Goal: Transaction & Acquisition: Purchase product/service

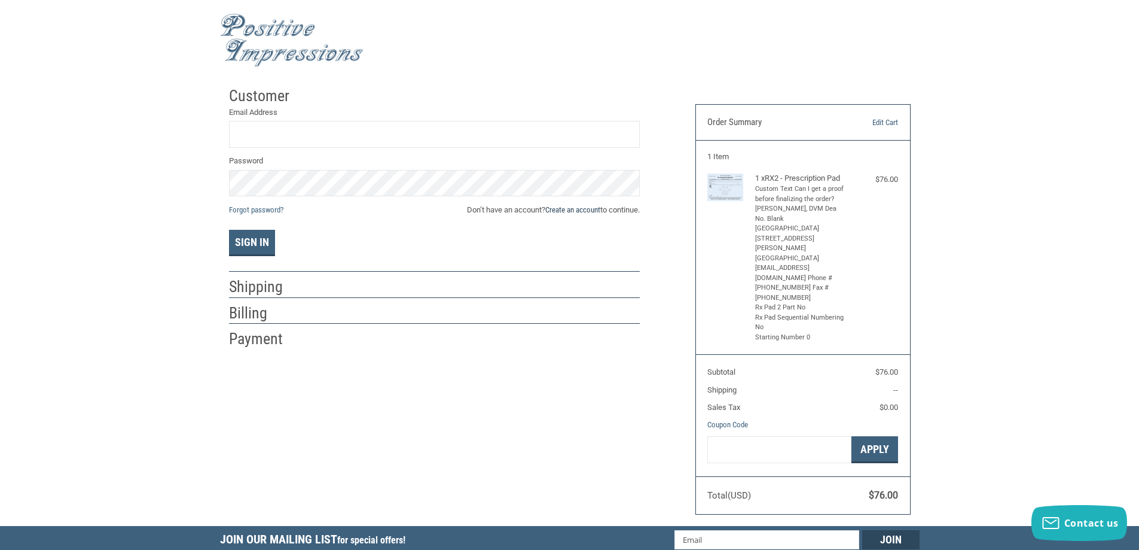
click at [577, 207] on link "Create an account" at bounding box center [573, 209] width 55 height 9
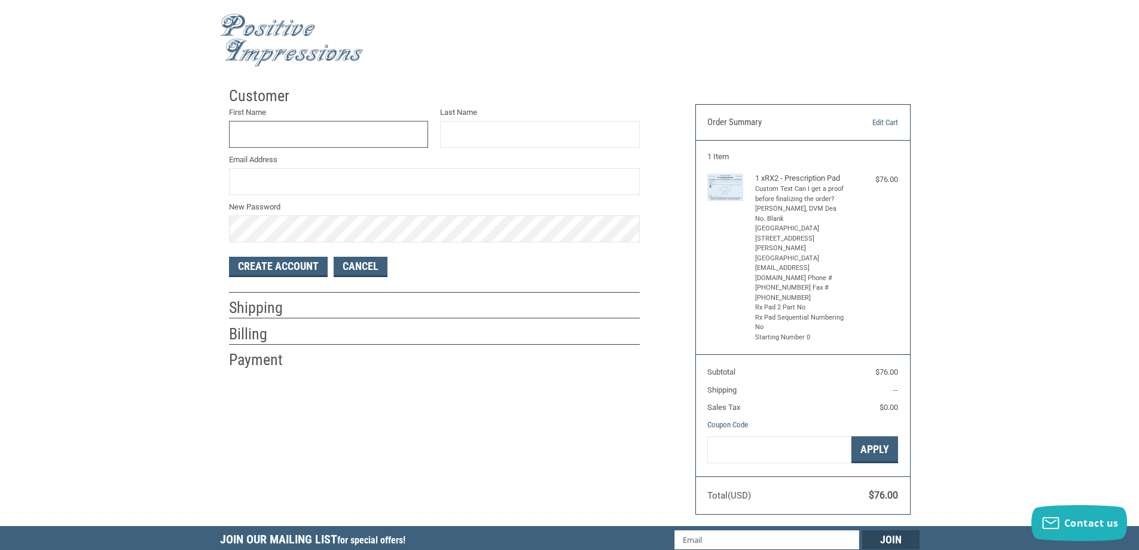
click at [352, 133] on input "First Name" at bounding box center [329, 134] width 200 height 27
type input "J"
type input "[PERSON_NAME]"
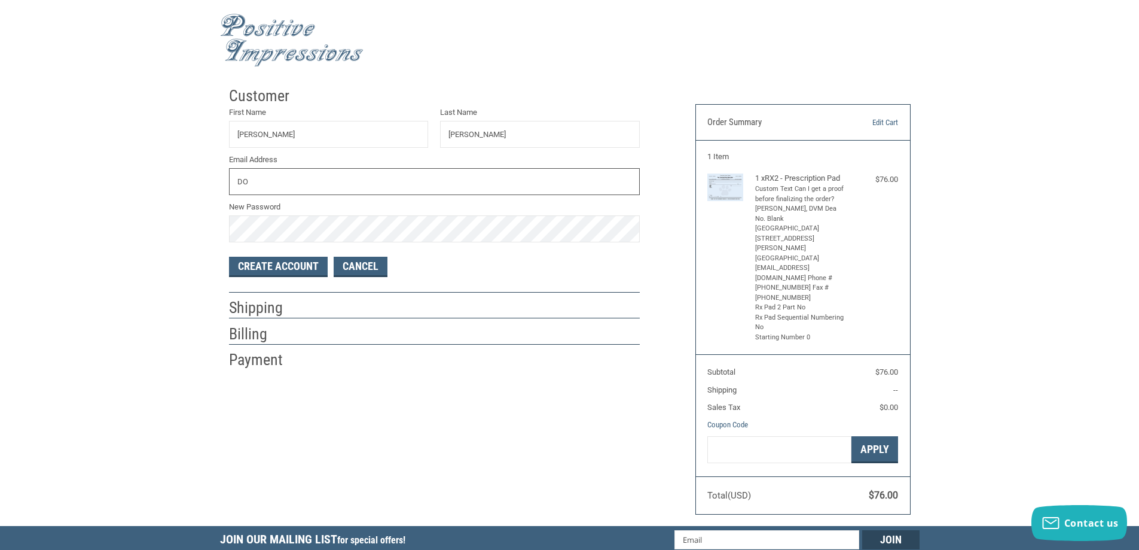
type input "D"
click at [373, 184] on input "[EMAIL_ADDRESS][DOMAIN_NAME]" at bounding box center [434, 181] width 411 height 27
type input "[EMAIL_ADDRESS][DOMAIN_NAME]"
click at [312, 274] on button "Create Account" at bounding box center [278, 267] width 99 height 20
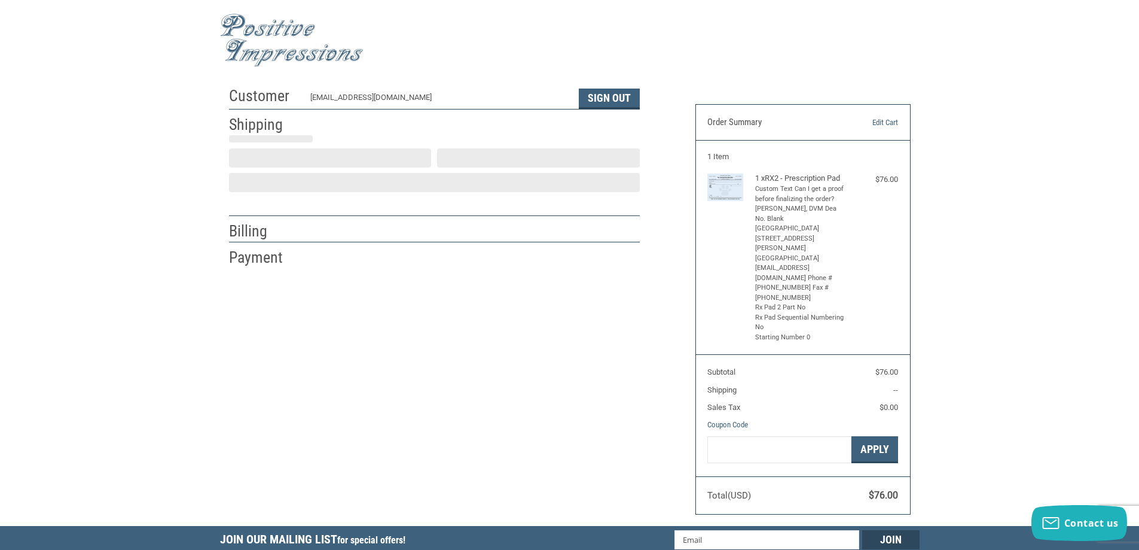
select select "US"
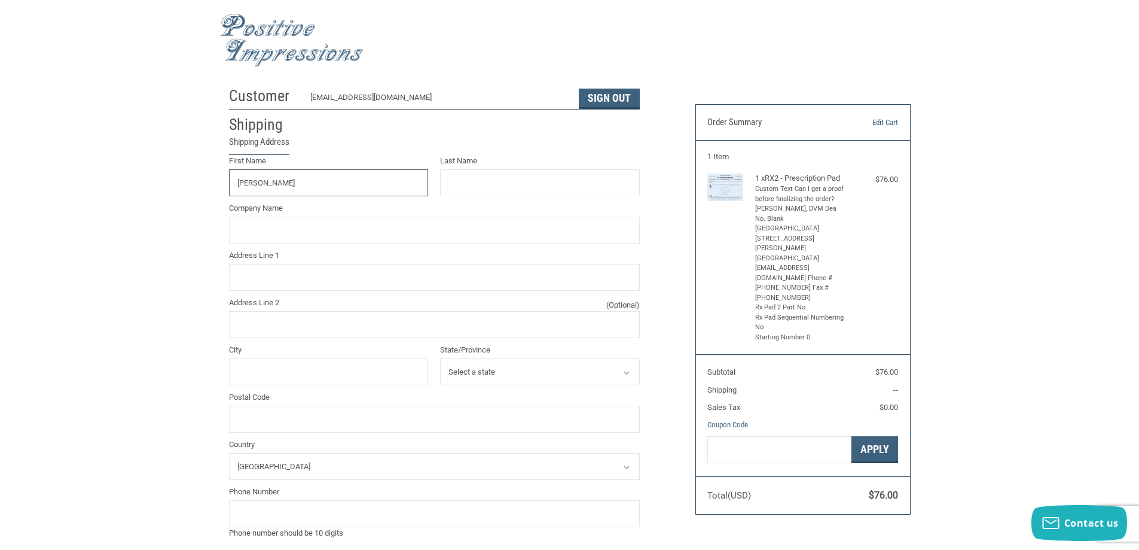
type input "[PERSON_NAME]"
type input "GM JUNE"
type input "[STREET_ADDRESS][PERSON_NAME]"
type input "Frankfort"
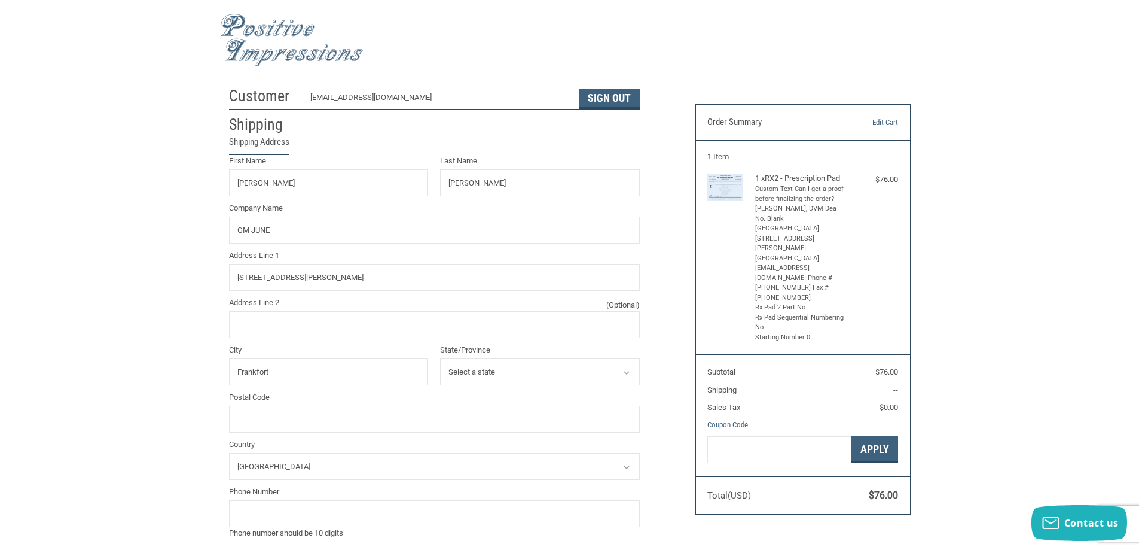
select select "IL"
type input "60423"
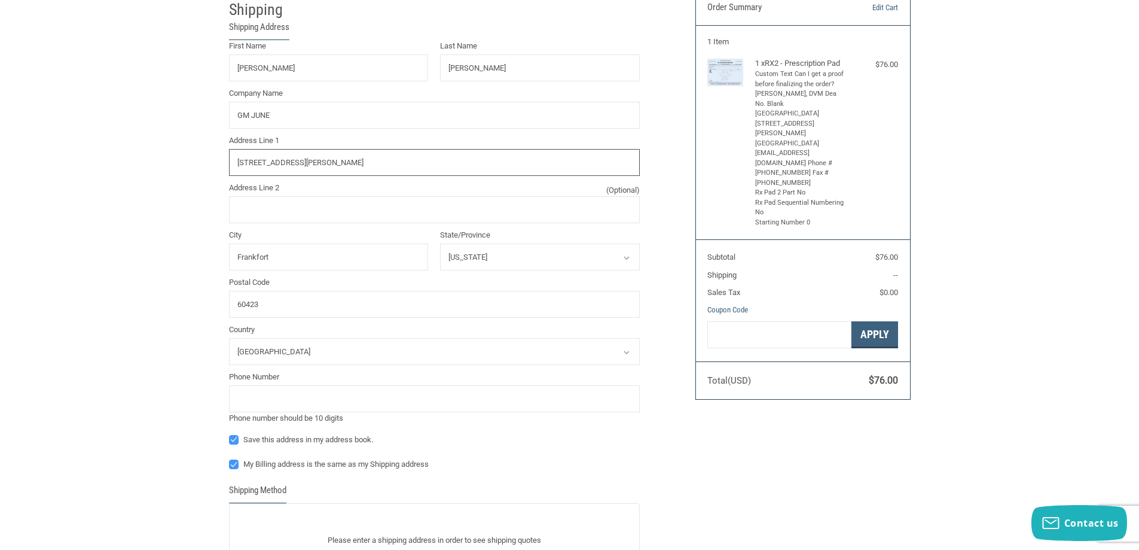
scroll to position [120, 0]
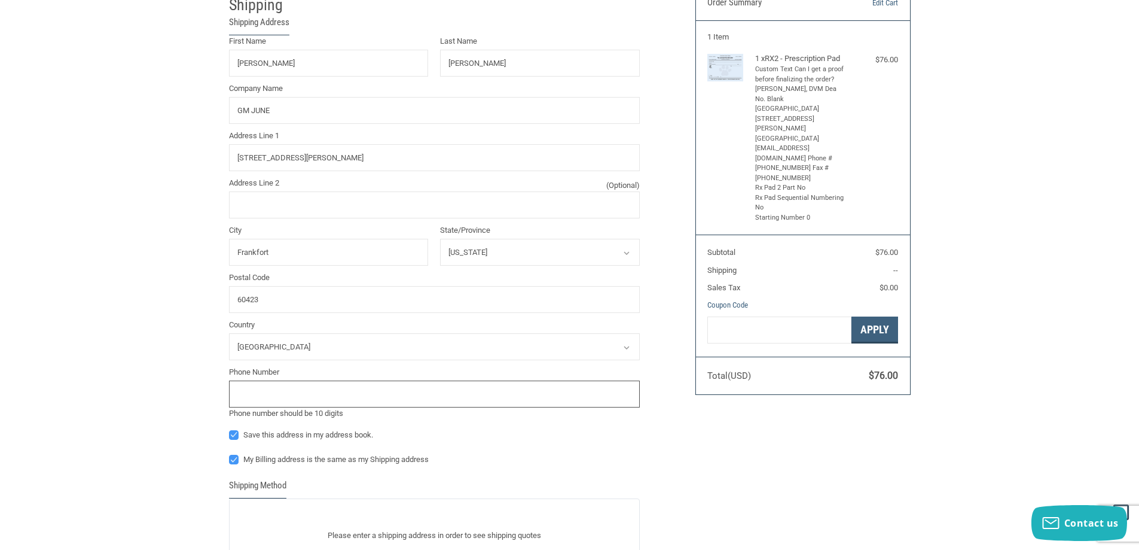
click at [337, 384] on input "tel" at bounding box center [434, 393] width 411 height 27
type input "8154699300"
radio input "true"
type input "8154699300"
click at [238, 440] on label "Save this address in my address book." at bounding box center [434, 435] width 411 height 10
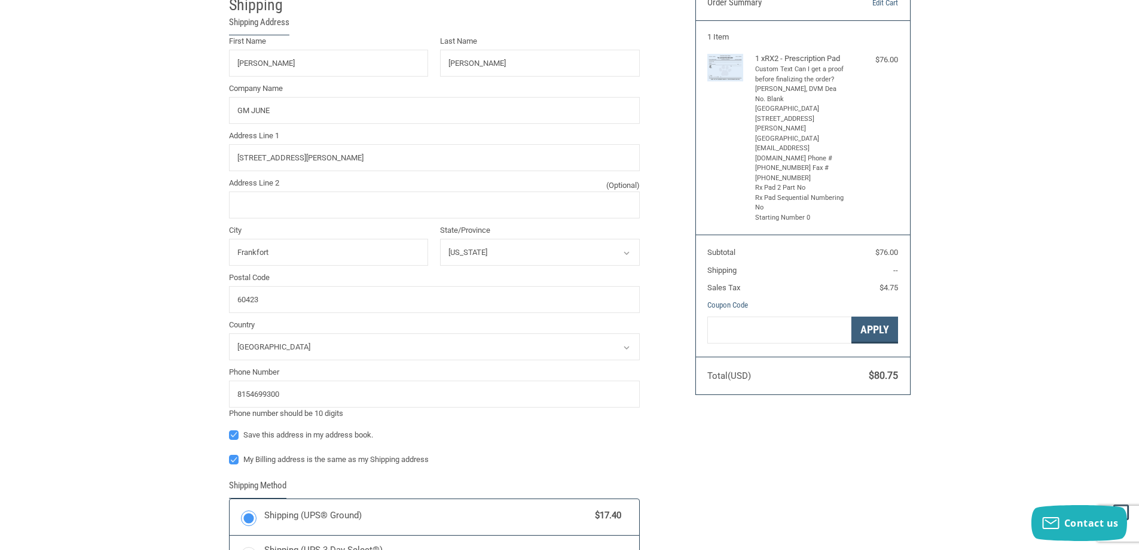
click at [230, 429] on input "Save this address in my address book." at bounding box center [229, 429] width 1 height 1
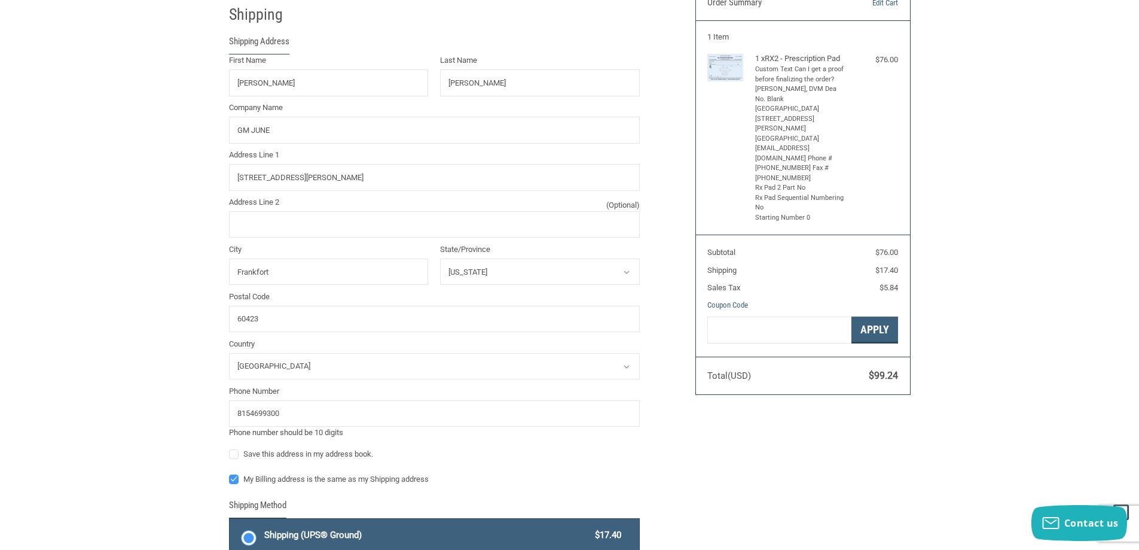
click at [238, 459] on label "Save this address in my address book." at bounding box center [434, 454] width 411 height 10
click at [230, 449] on input "Save this address in my address book." at bounding box center [229, 448] width 1 height 1
checkbox input "true"
click at [236, 477] on label "My Billing address is the same as my Shipping address" at bounding box center [434, 479] width 411 height 10
click at [230, 474] on input "My Billing address is the same as my Shipping address" at bounding box center [229, 473] width 1 height 1
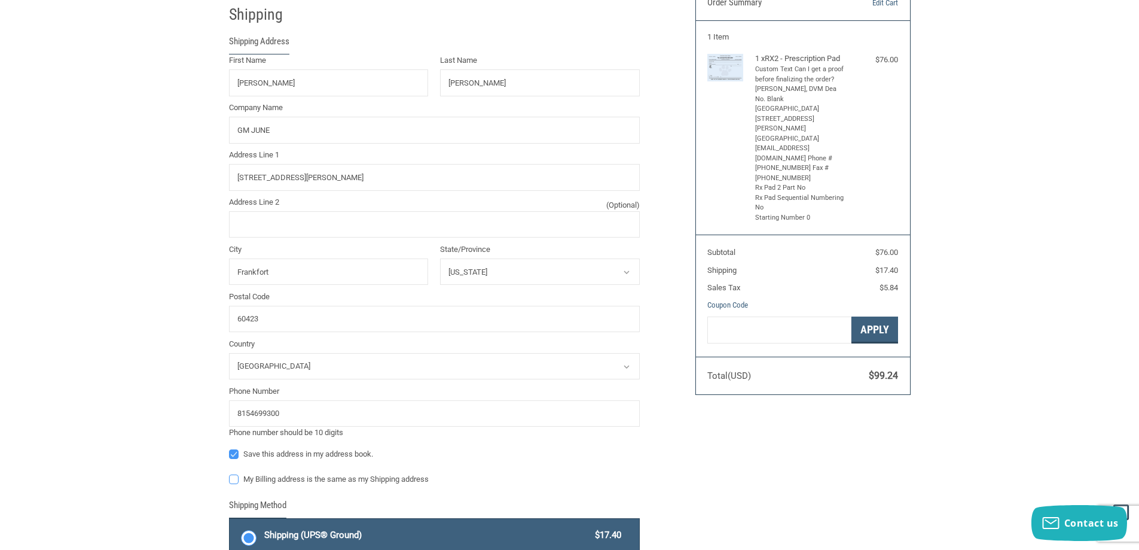
checkbox input "false"
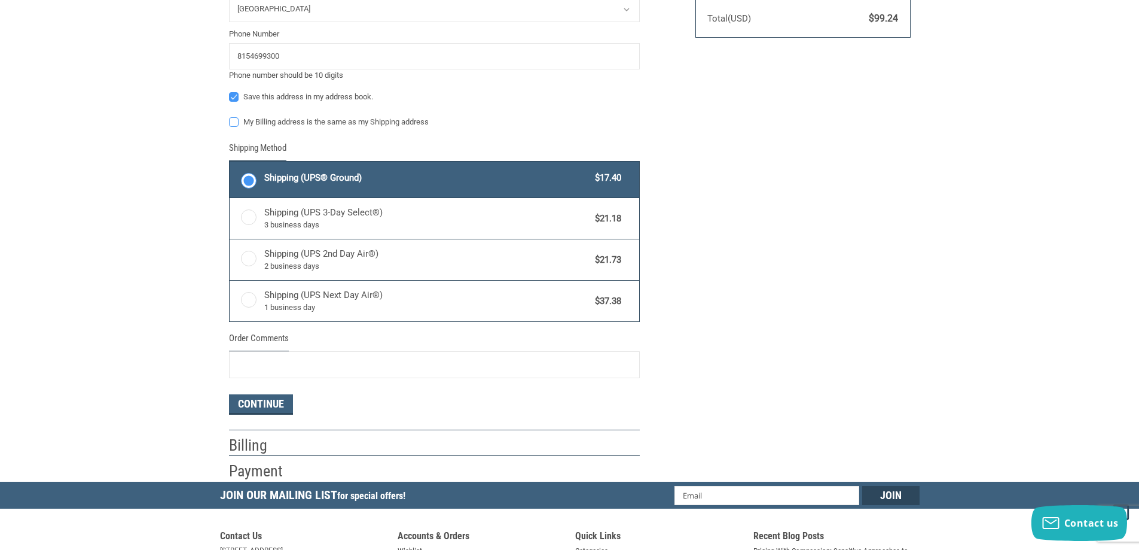
scroll to position [479, 0]
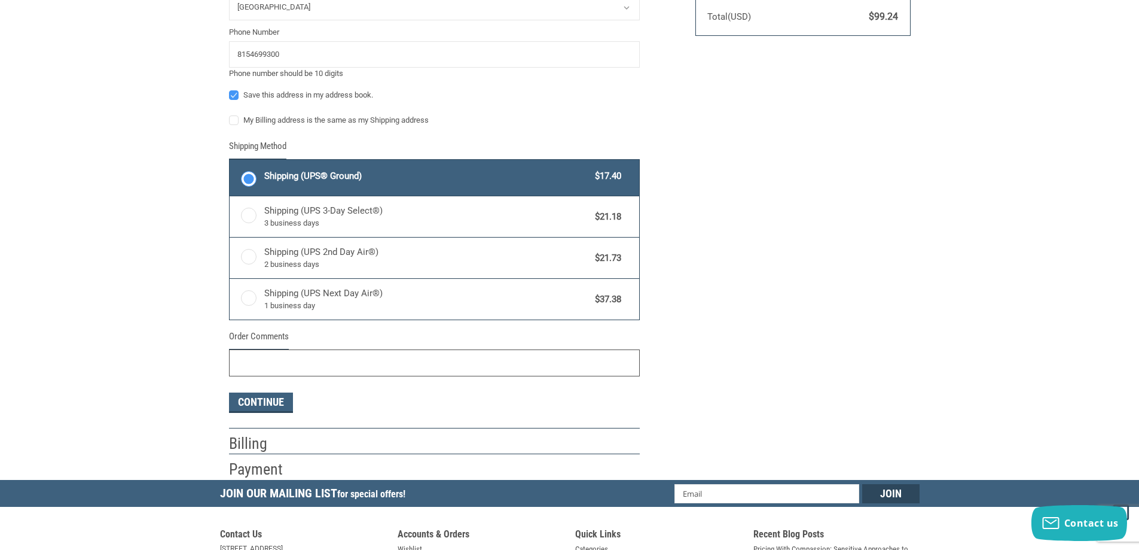
click at [274, 358] on input "Order Comments" at bounding box center [434, 362] width 411 height 27
type input "DBA FRANKFORT ANIMAL CARE CENTER"
click at [271, 403] on button "Continue" at bounding box center [261, 402] width 64 height 20
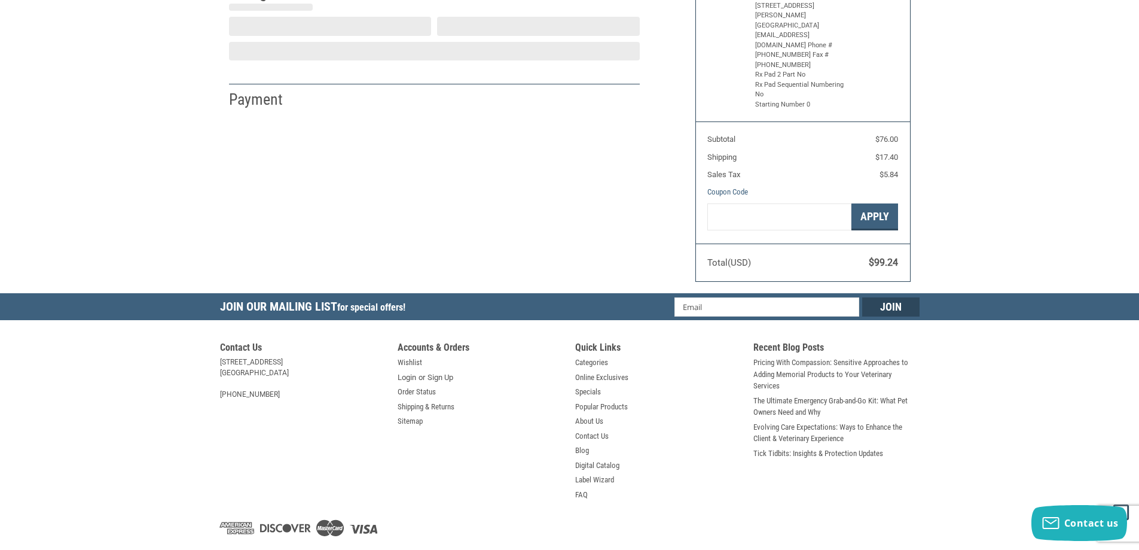
select select "US"
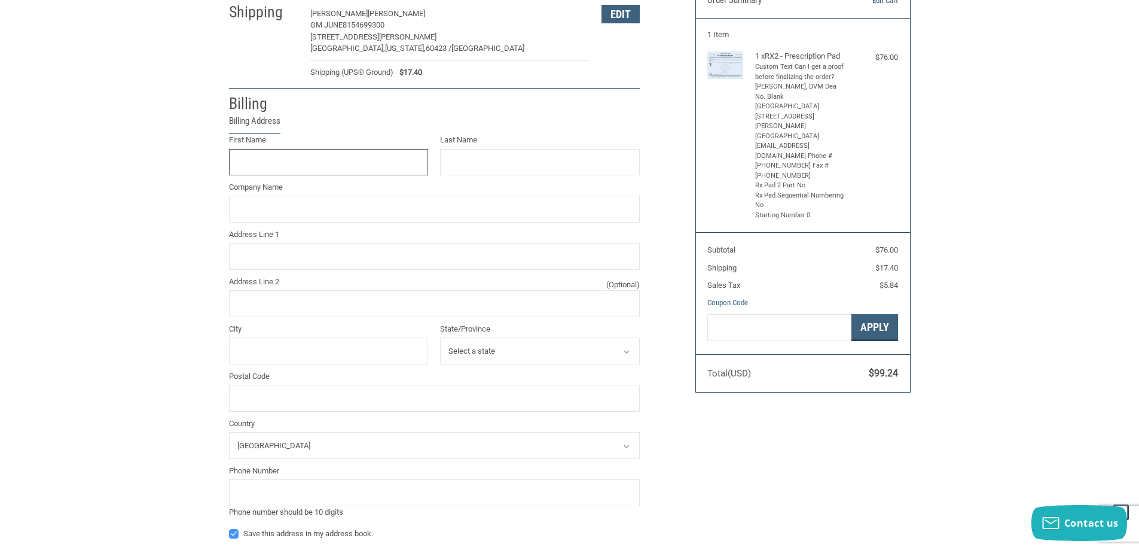
scroll to position [101, 0]
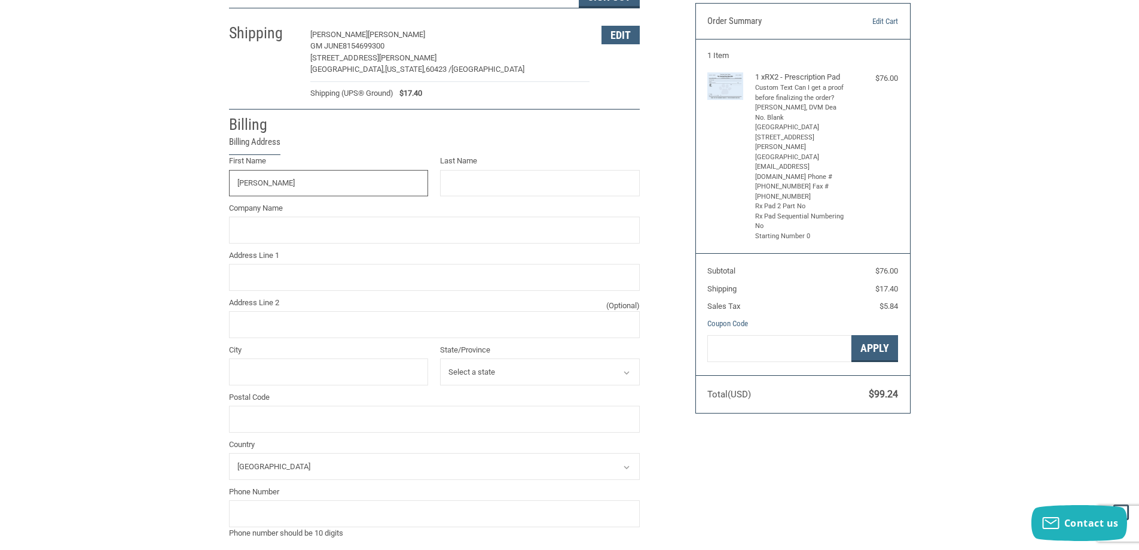
type input "[PERSON_NAME]"
type input "G"
type input "[STREET_ADDRESS]"
type input "[GEOGRAPHIC_DATA]"
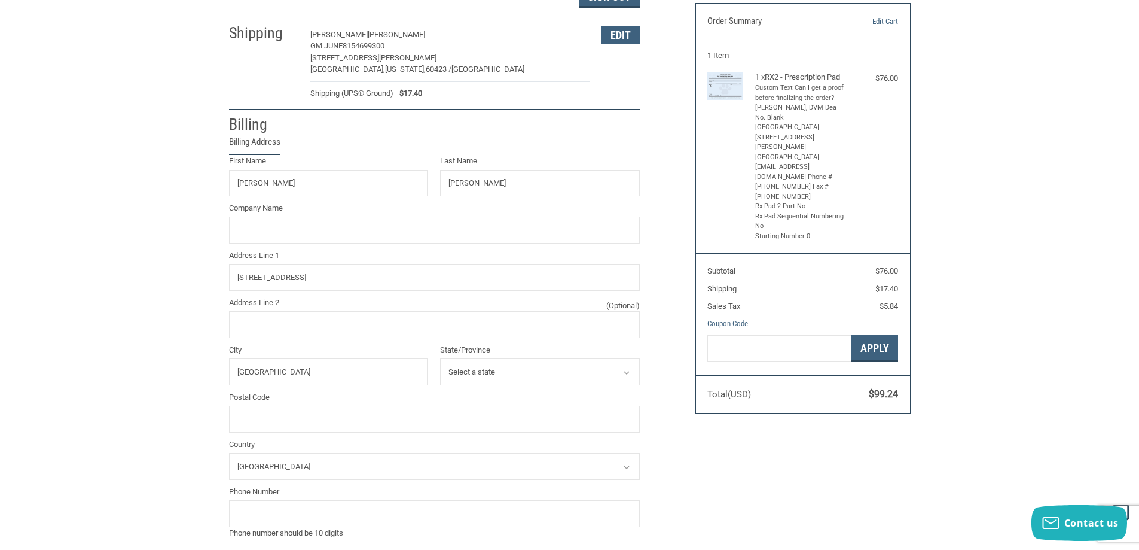
select select "IL"
type input "60442"
type input "7083594488"
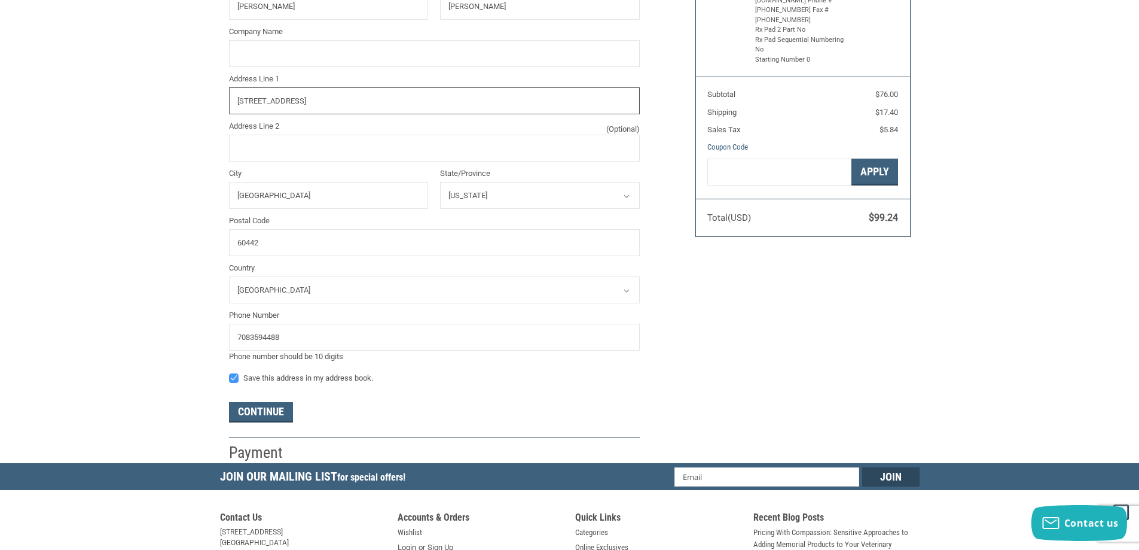
scroll to position [281, 0]
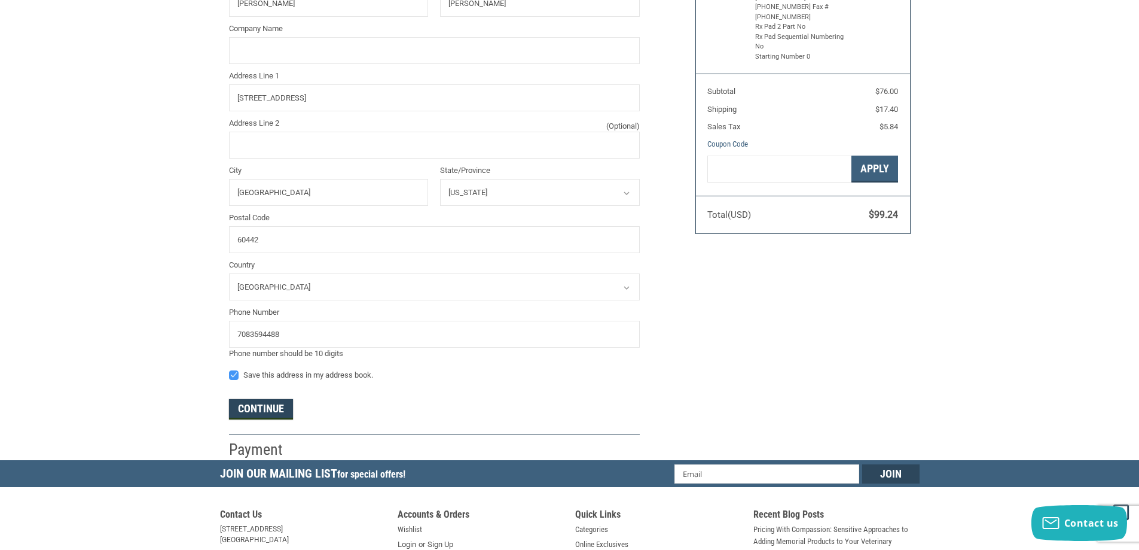
click at [267, 412] on button "Continue" at bounding box center [261, 409] width 64 height 20
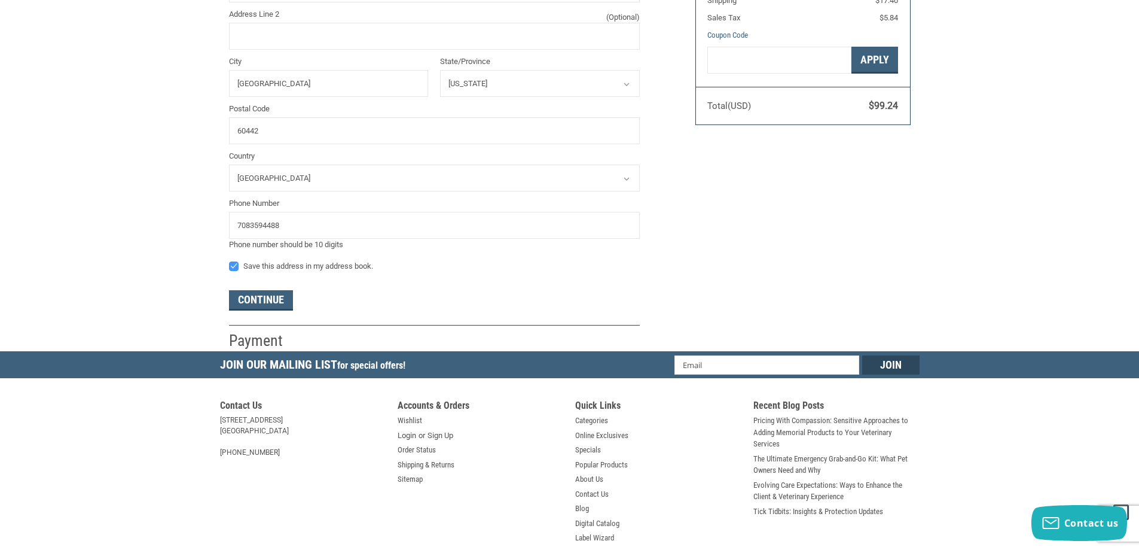
scroll to position [409, 0]
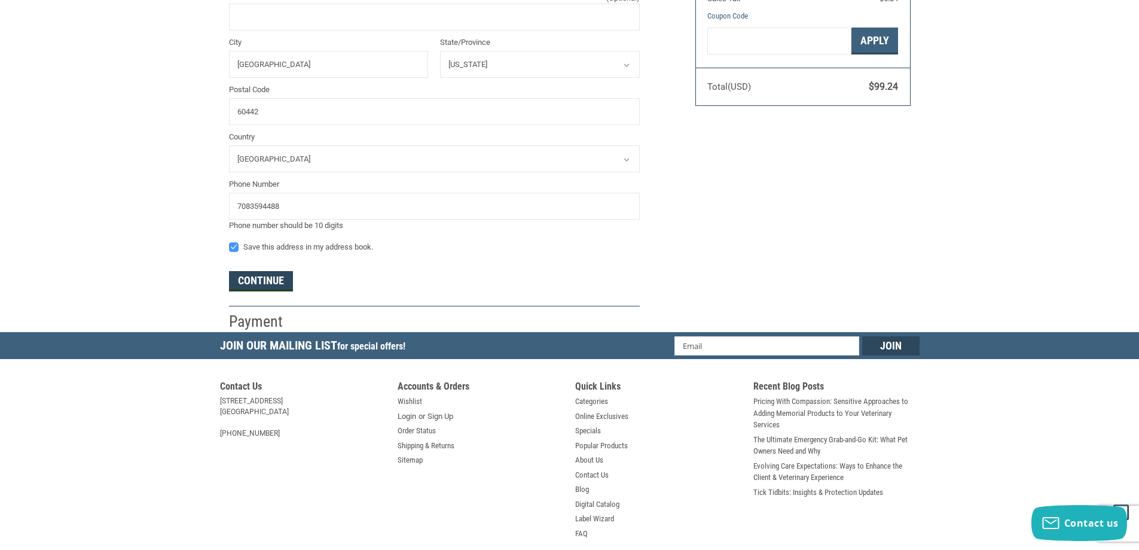
type input "GM JUNE"
click at [282, 283] on button "Continue" at bounding box center [261, 281] width 64 height 20
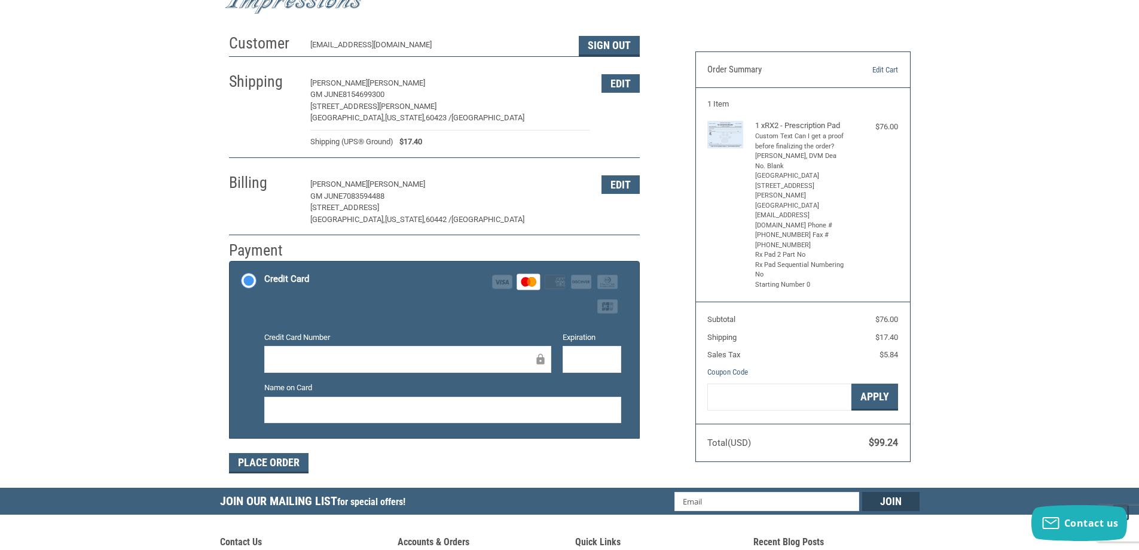
scroll to position [239, 0]
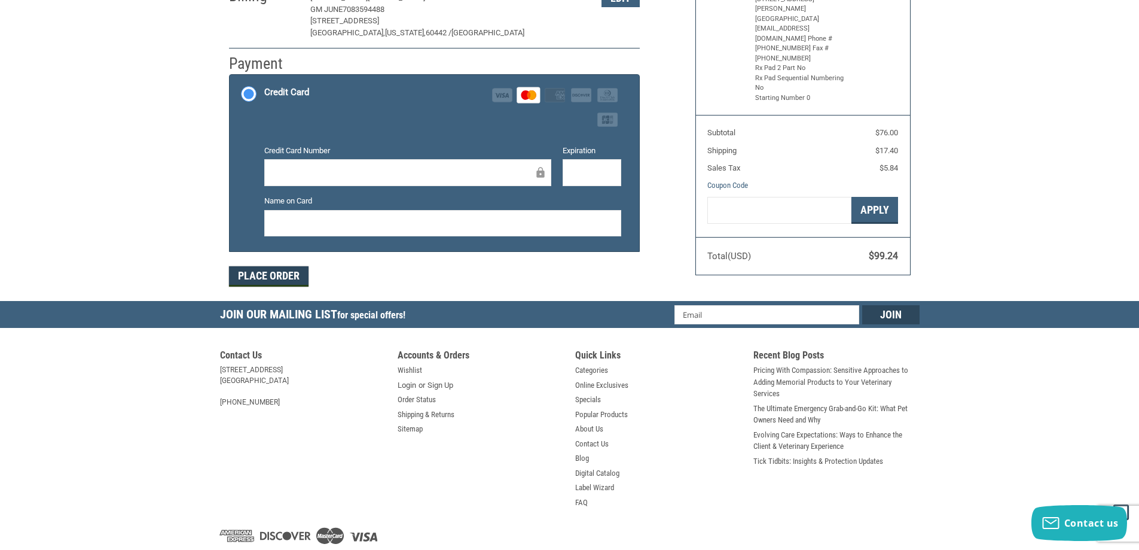
click at [283, 275] on button "Place Order" at bounding box center [269, 276] width 80 height 20
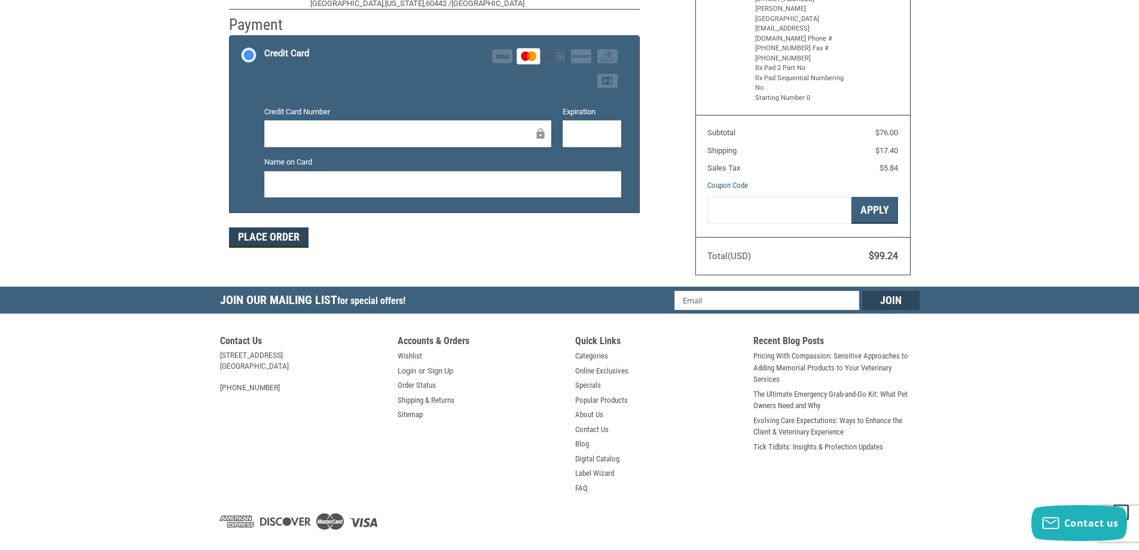
scroll to position [139, 0]
